Goal: Find specific page/section: Find specific page/section

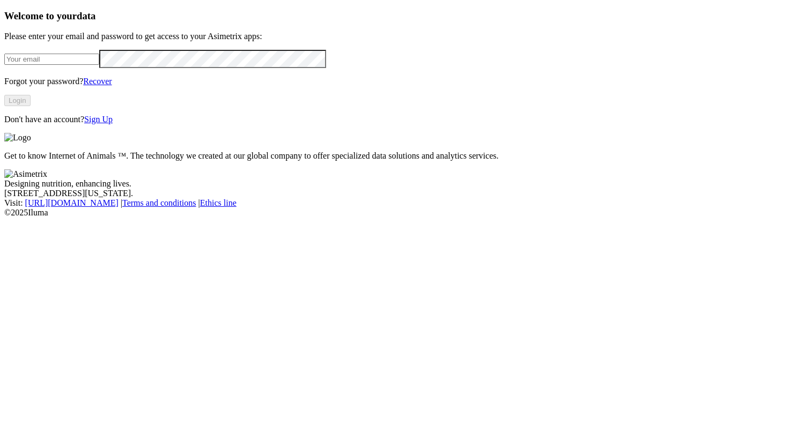
click at [99, 65] on input "email" at bounding box center [51, 59] width 95 height 11
type input "[PERSON_NAME][EMAIL_ADDRESS][PERSON_NAME][PERSON_NAME][DOMAIN_NAME]"
click at [31, 106] on button "Login" at bounding box center [17, 100] width 26 height 11
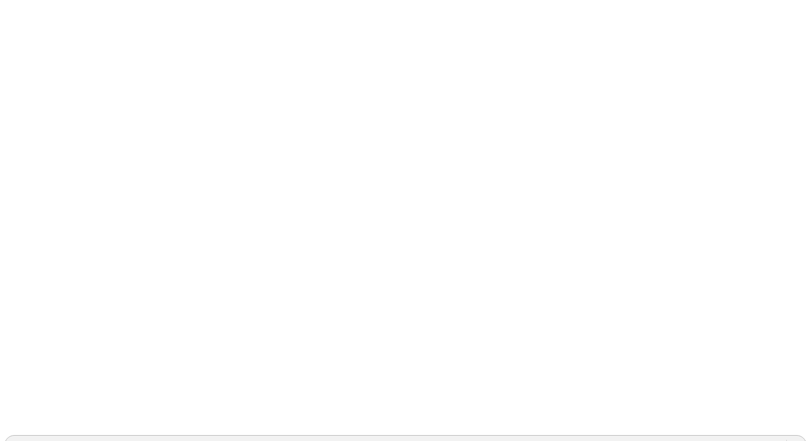
click at [576, 438] on div "ALIAR" at bounding box center [395, 446] width 781 height 16
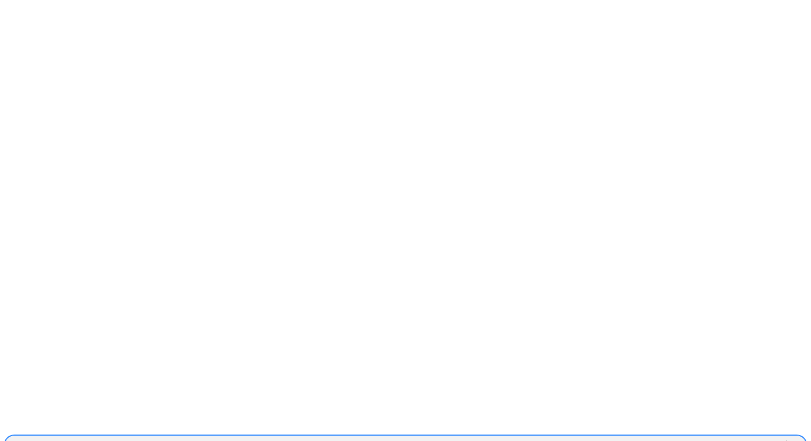
type input "expe"
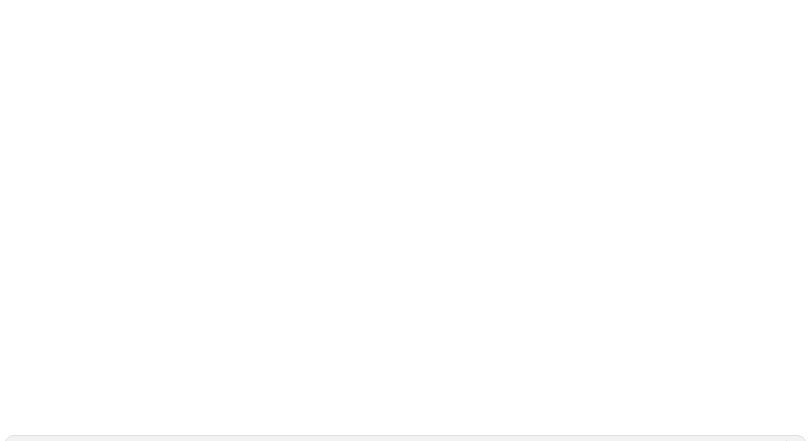
click at [109, 441] on div "EXPERIMENTALCERDOS" at bounding box center [59, 446] width 99 height 10
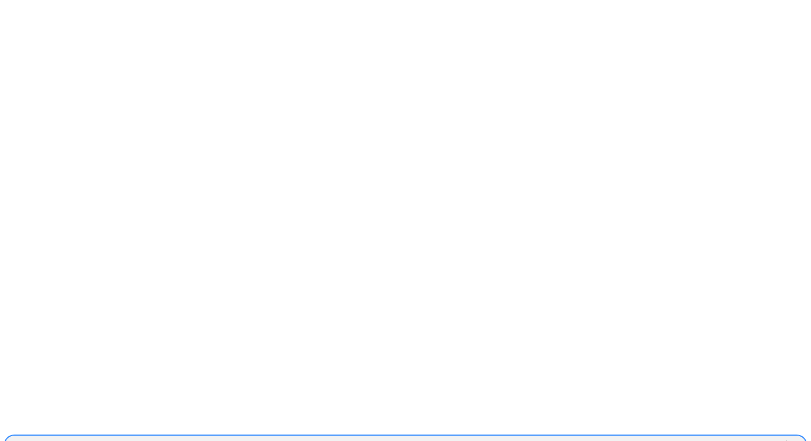
type input "cargi"
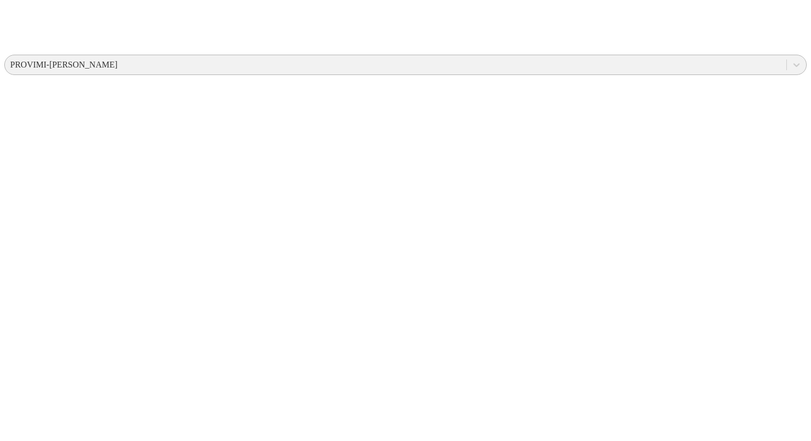
scroll to position [379, 0]
